Goal: Check status: Check status

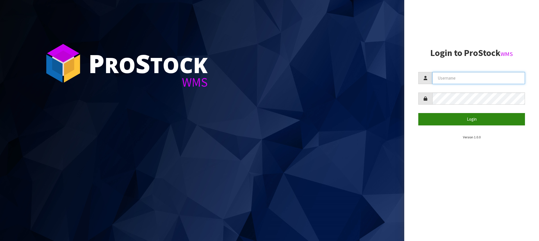
type input "[PERSON_NAME][EMAIL_ADDRESS][DOMAIN_NAME]"
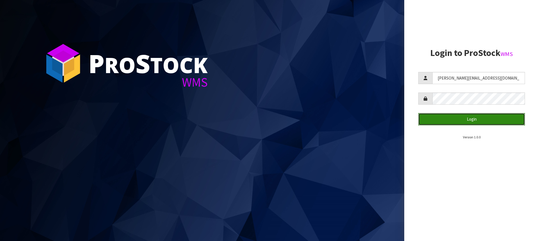
click at [471, 121] on button "Login" at bounding box center [471, 119] width 107 height 12
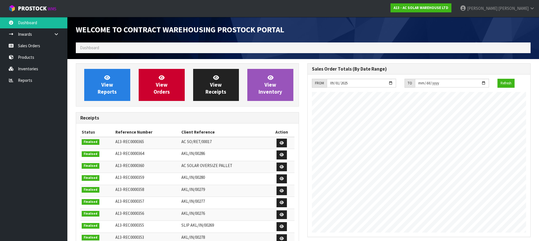
scroll to position [299, 232]
click at [26, 44] on link "Sales Orders" at bounding box center [33, 46] width 67 height 12
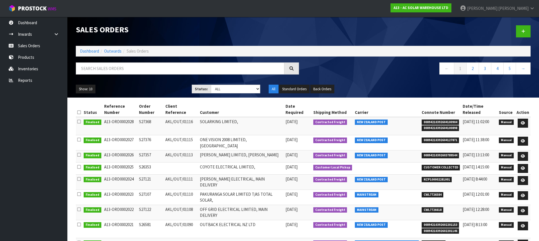
click at [437, 140] on span "00894210392604127871" at bounding box center [441, 140] width 38 height 6
copy span "00894210392604127871"
click at [427, 122] on span "00894210392604100904" at bounding box center [441, 122] width 38 height 6
drag, startPoint x: 425, startPoint y: 122, endPoint x: 459, endPoint y: 127, distance: 34.1
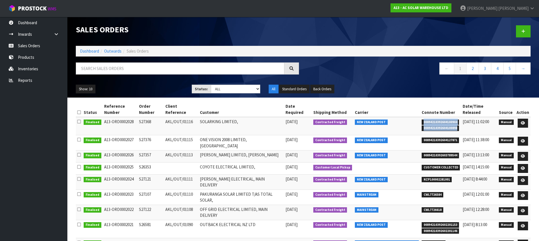
click at [459, 127] on ul "00894210392604100904 00894210392604100898" at bounding box center [441, 124] width 38 height 12
copy ul "00894210392604100904 00894210392604100898"
